Goal: Task Accomplishment & Management: Manage account settings

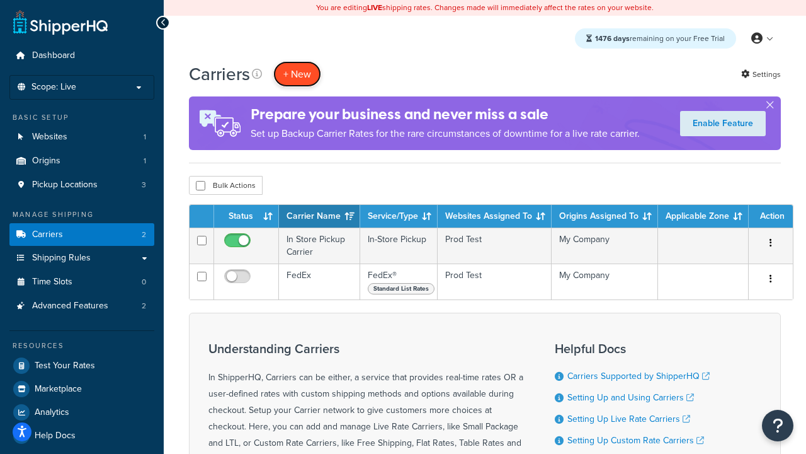
click at [297, 74] on button "+ New" at bounding box center [297, 74] width 48 height 26
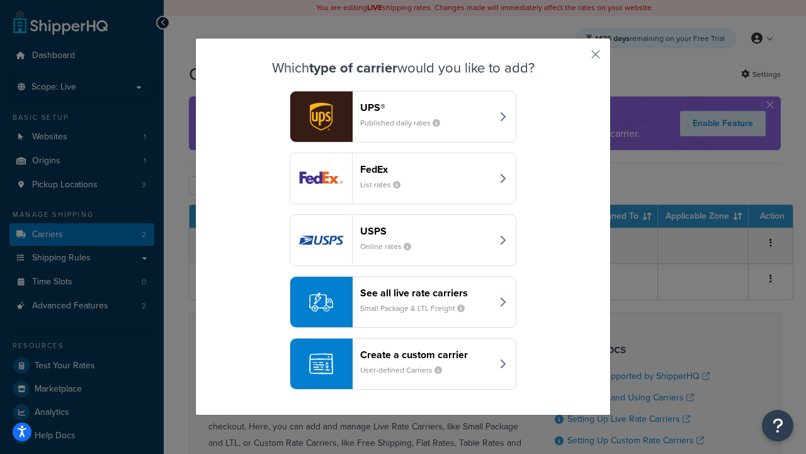
click at [403, 178] on div "FedEx List rates" at bounding box center [426, 178] width 132 height 30
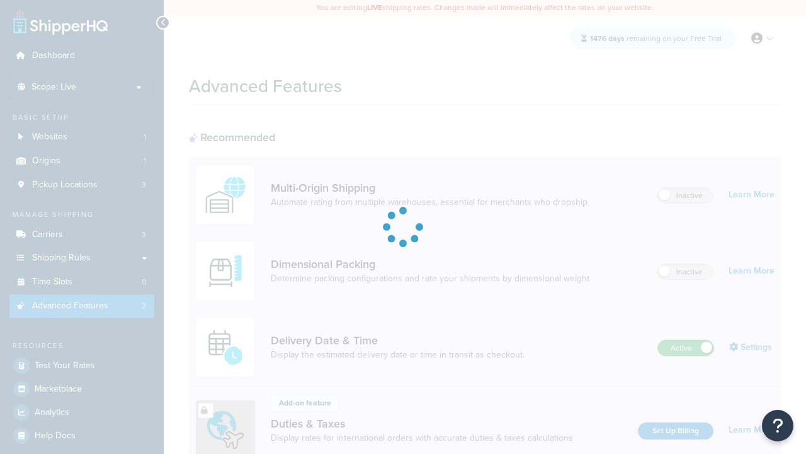
click at [686, 340] on label "Active" at bounding box center [685, 347] width 55 height 15
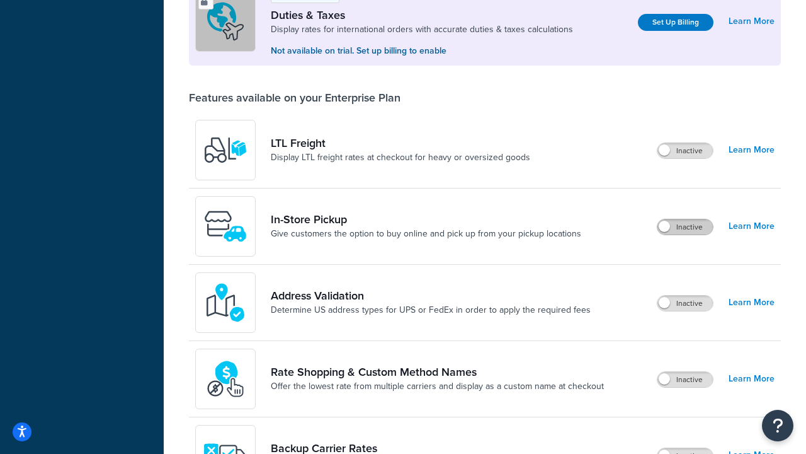
scroll to position [384, 0]
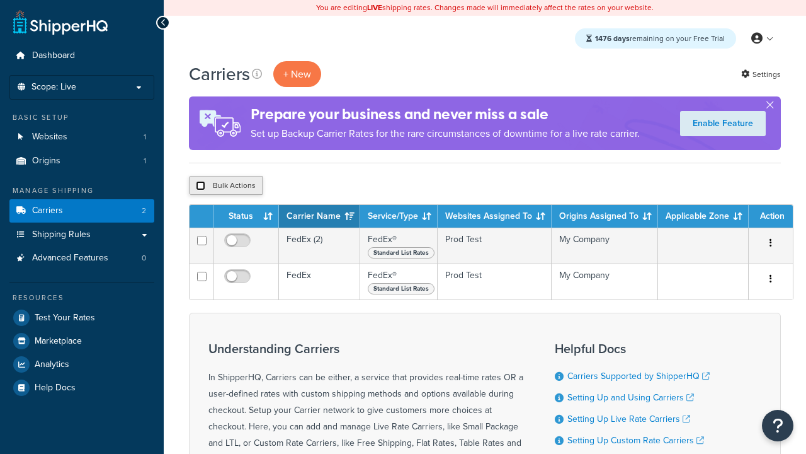
click at [200, 186] on input "checkbox" at bounding box center [200, 185] width 9 height 9
checkbox input "true"
click at [0, 0] on button "Delete" at bounding box center [0, 0] width 0 height 0
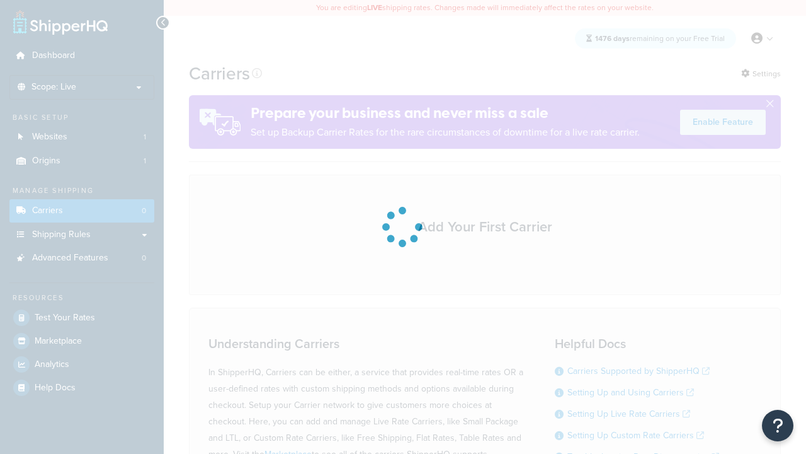
scroll to position [111, 0]
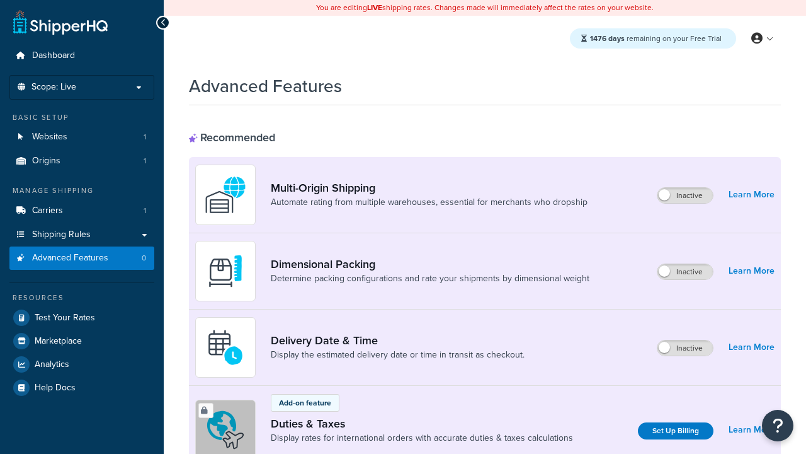
scroll to position [408, 0]
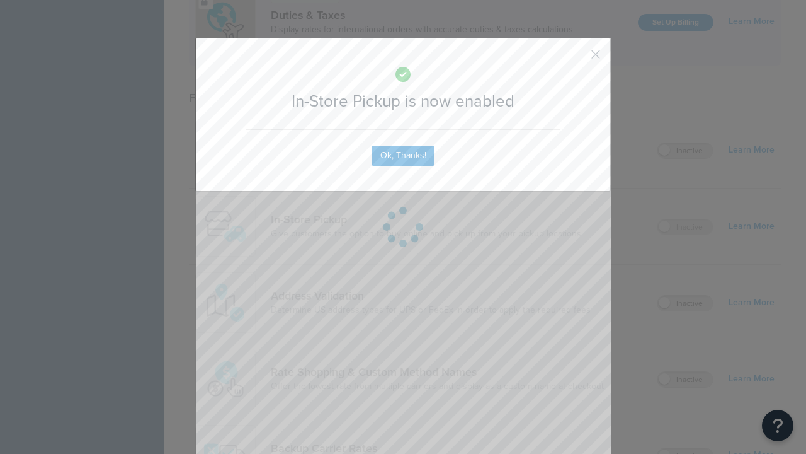
scroll to position [0, 0]
click at [577, 57] on button "button" at bounding box center [577, 58] width 3 height 3
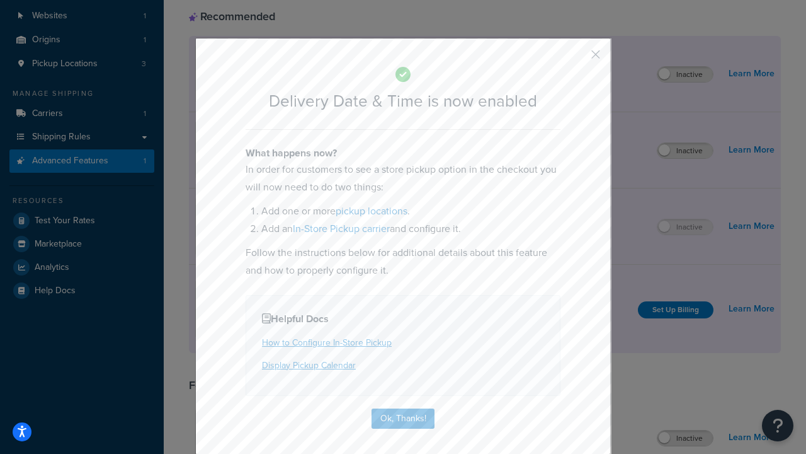
click at [577, 59] on button "button" at bounding box center [577, 58] width 3 height 3
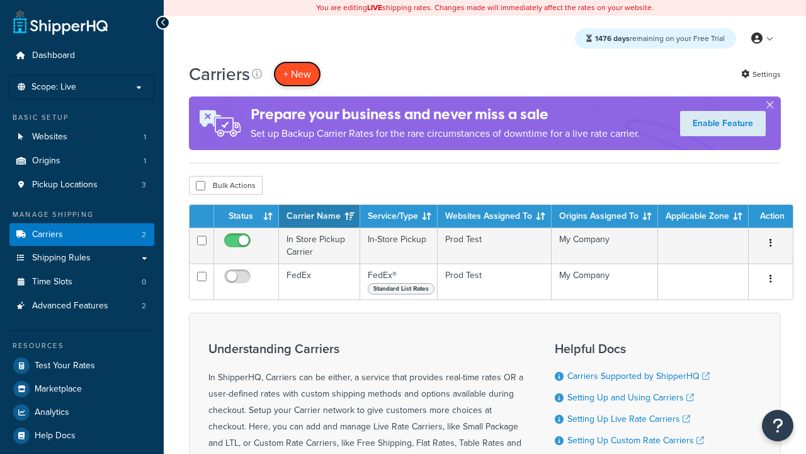
click at [297, 74] on button "+ New" at bounding box center [297, 74] width 48 height 26
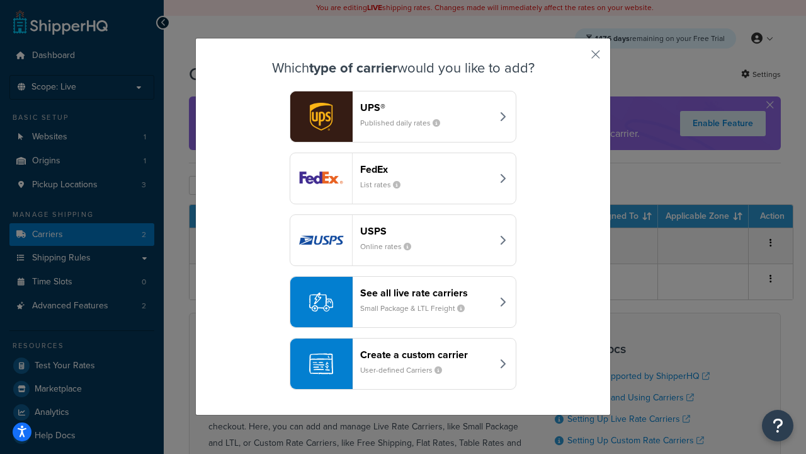
click at [403, 364] on div "Create a custom carrier User-defined Carriers" at bounding box center [426, 363] width 132 height 30
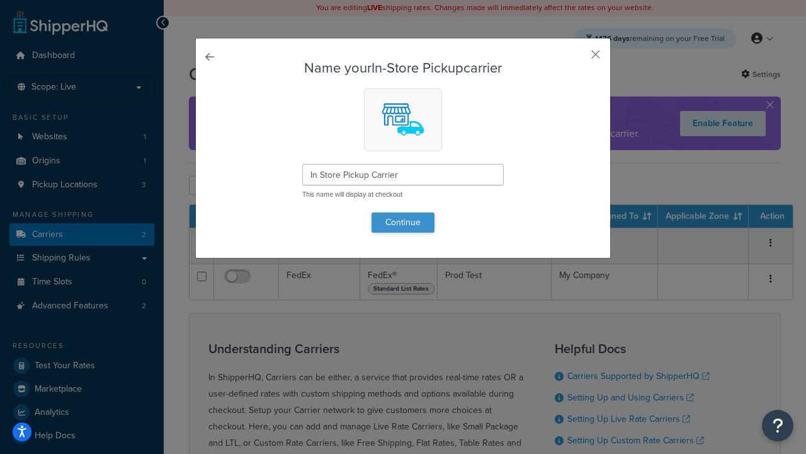
type input "In Store Pickup Carrier"
click at [403, 222] on button "Continue" at bounding box center [403, 222] width 63 height 20
